Goal: Transaction & Acquisition: Obtain resource

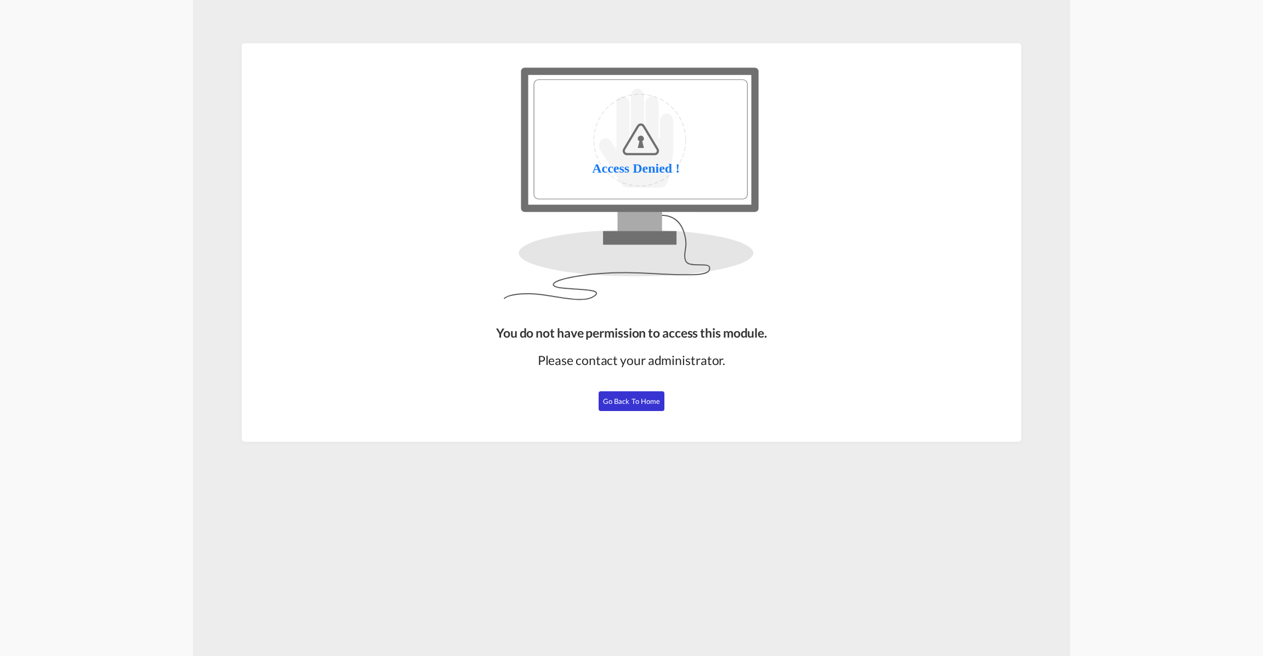
click at [608, 395] on button "Go Back to Home" at bounding box center [632, 401] width 66 height 20
